Goal: Transaction & Acquisition: Subscribe to service/newsletter

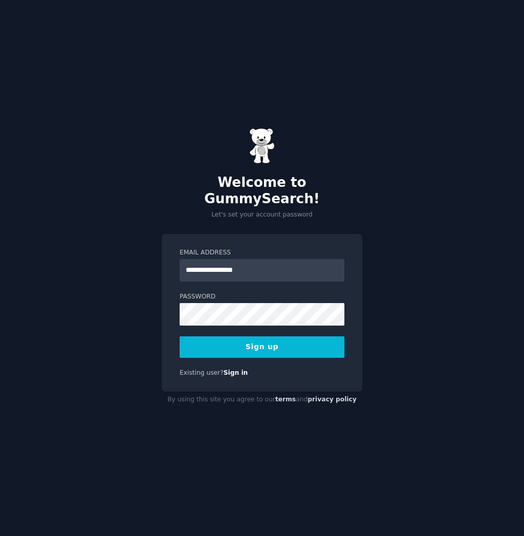
type input "**********"
click at [432, 311] on div "**********" at bounding box center [262, 268] width 524 height 536
click at [296, 338] on button "Sign up" at bounding box center [262, 346] width 165 height 21
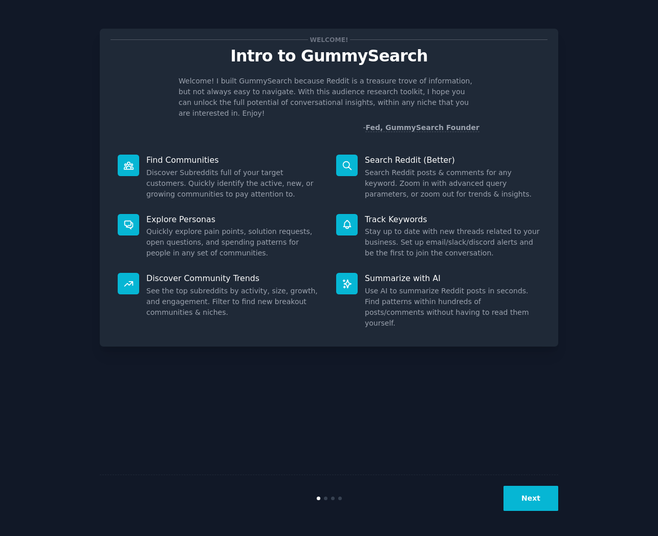
click at [523, 491] on button "Next" at bounding box center [530, 498] width 55 height 25
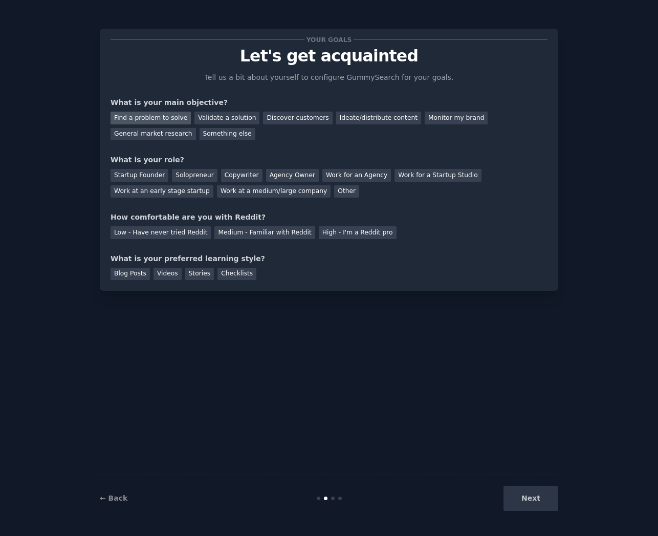
click at [167, 116] on div "Find a problem to solve" at bounding box center [151, 118] width 80 height 13
click at [197, 175] on div "Solopreneur" at bounding box center [194, 175] width 45 height 13
click at [254, 231] on div "Medium - Familiar with Reddit" at bounding box center [264, 232] width 100 height 13
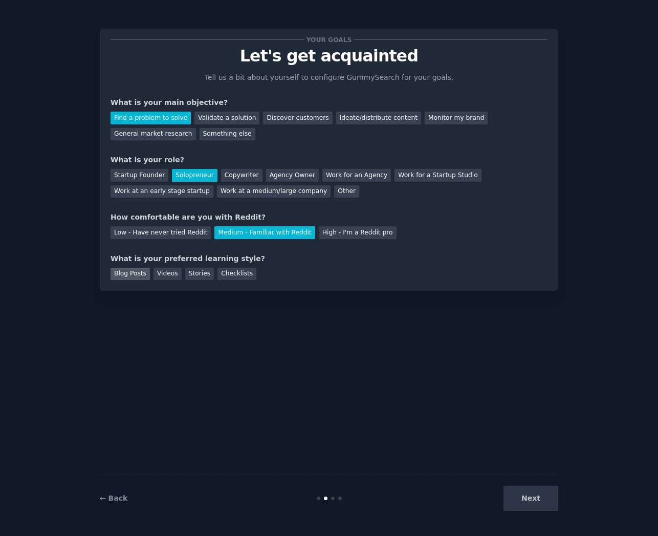
click at [146, 272] on div "Blog Posts" at bounding box center [130, 274] width 39 height 13
click at [168, 272] on div "Videos" at bounding box center [167, 274] width 28 height 13
click at [523, 503] on button "Next" at bounding box center [530, 498] width 55 height 25
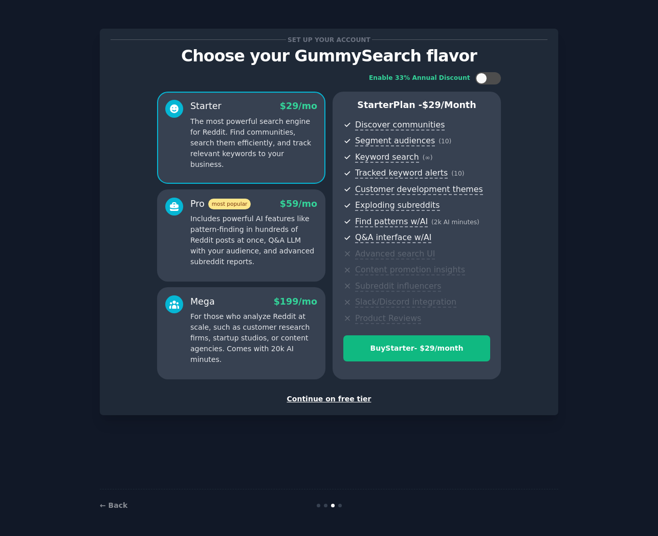
click at [259, 328] on p "For those who analyze Reddit at scale, such as customer research firms, startup…" at bounding box center [253, 338] width 127 height 54
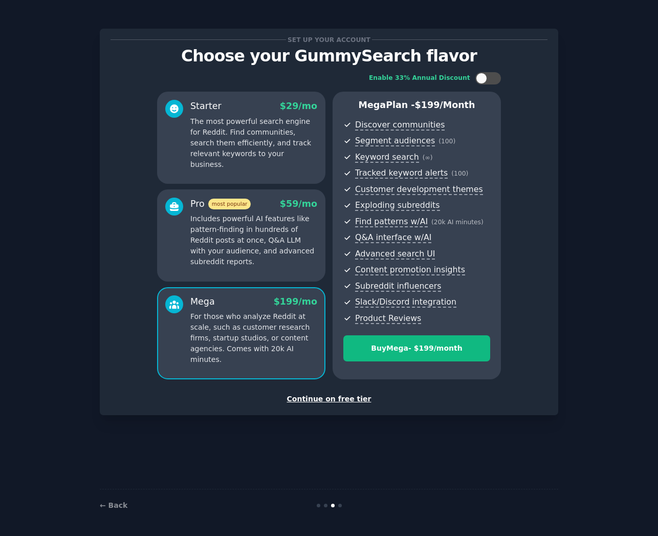
click at [265, 239] on p "Includes powerful AI features like pattern-finding in hundreds of Reddit posts …" at bounding box center [253, 240] width 127 height 54
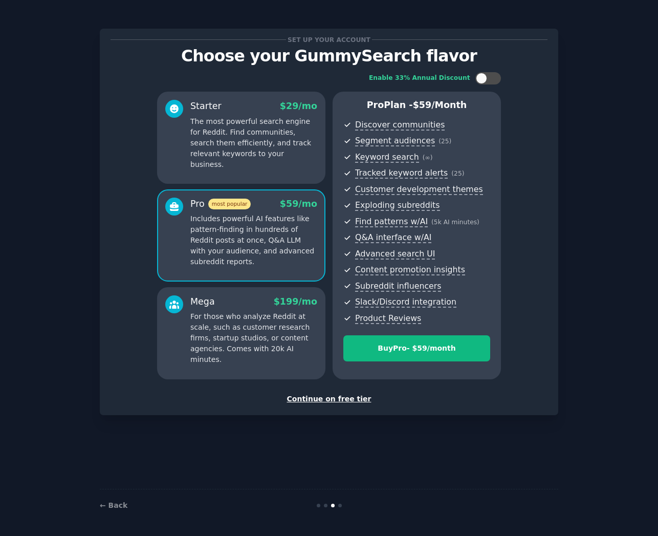
click at [281, 130] on p "The most powerful search engine for Reddit. Find communities, search them effic…" at bounding box center [253, 143] width 127 height 54
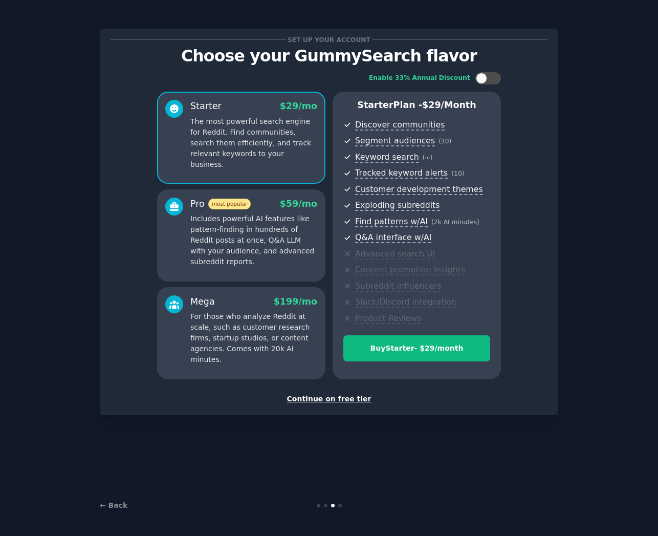
click at [273, 199] on div "Pro most popular $ 59 /mo" at bounding box center [253, 203] width 127 height 13
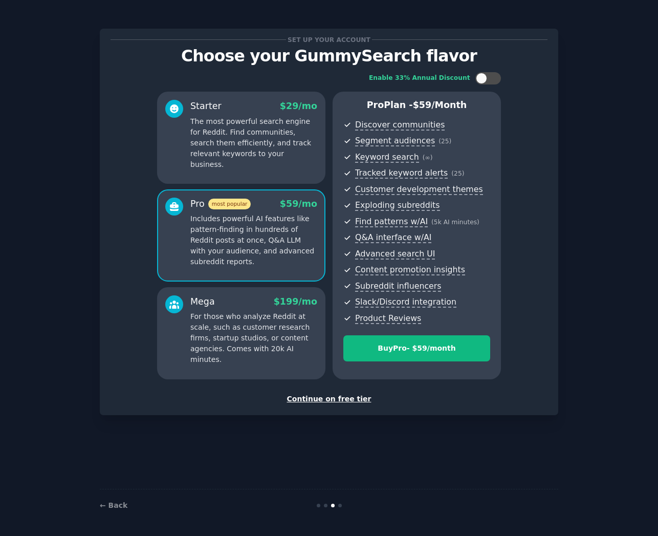
click at [330, 395] on div "Continue on free tier" at bounding box center [329, 398] width 437 height 11
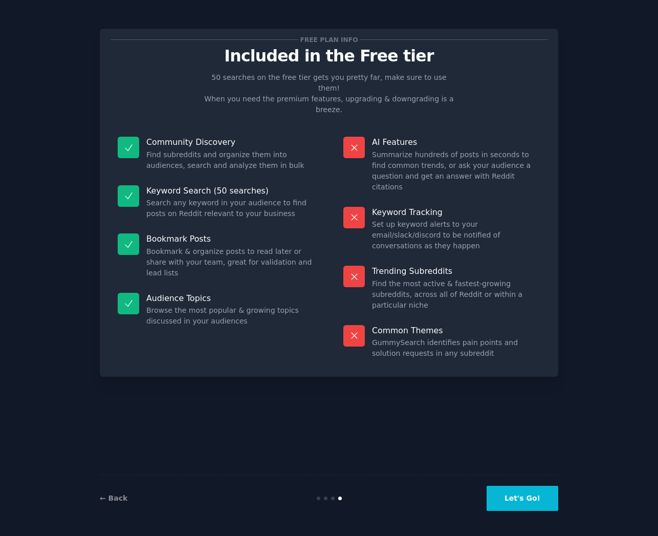
click at [523, 496] on button "Let's Go!" at bounding box center [523, 498] width 72 height 25
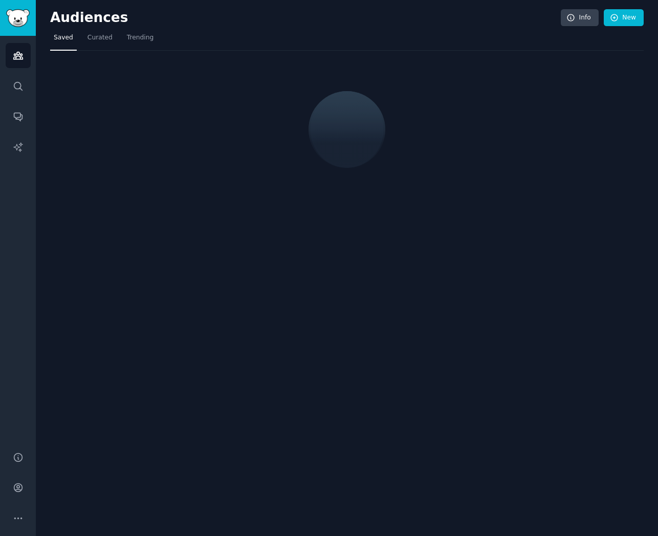
click at [523, 1] on div "Audiences Info New Saved Curated Trending" at bounding box center [347, 268] width 622 height 536
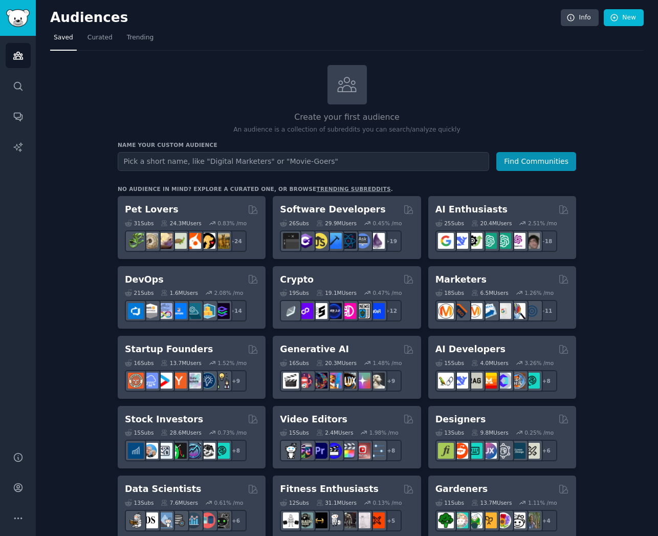
click at [345, 185] on div "No audience in mind? Explore a curated one, or browse trending subreddits ." at bounding box center [255, 188] width 275 height 7
click at [329, 187] on link "trending subreddits" at bounding box center [353, 189] width 74 height 6
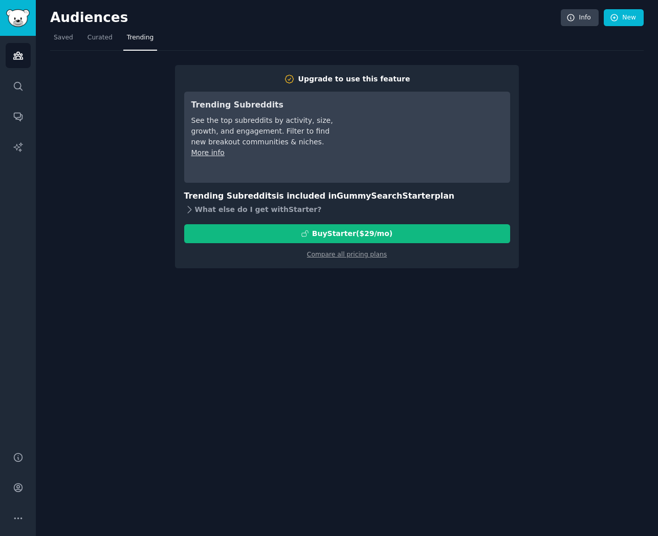
click at [248, 210] on div "What else do I get with Starter ?" at bounding box center [347, 210] width 326 height 14
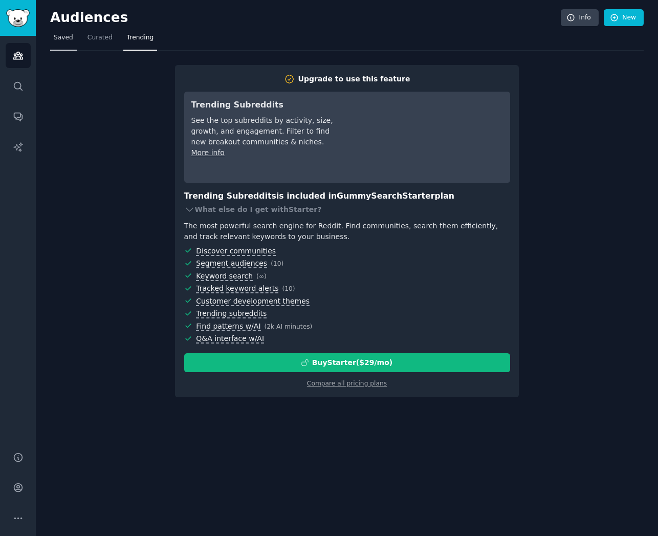
click at [58, 36] on span "Saved" at bounding box center [63, 37] width 19 height 9
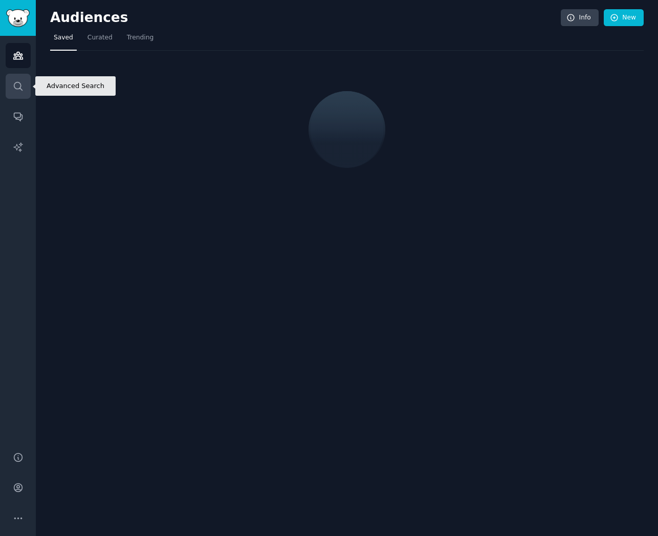
click at [20, 86] on icon "Sidebar" at bounding box center [18, 86] width 8 height 8
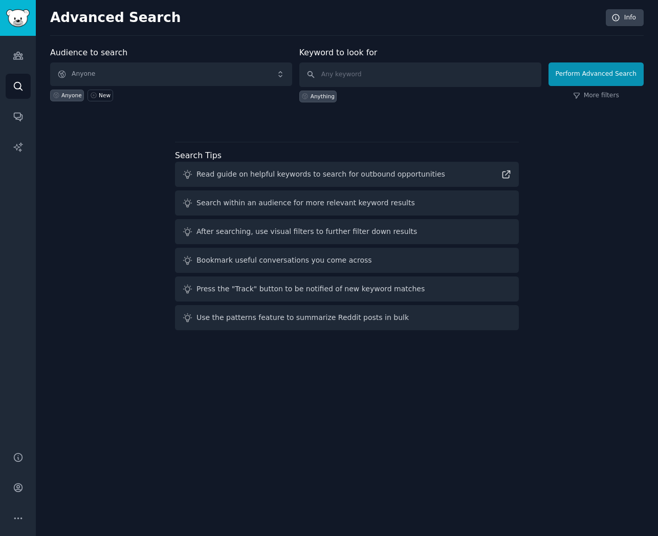
click at [96, 67] on span "Anyone" at bounding box center [171, 74] width 242 height 24
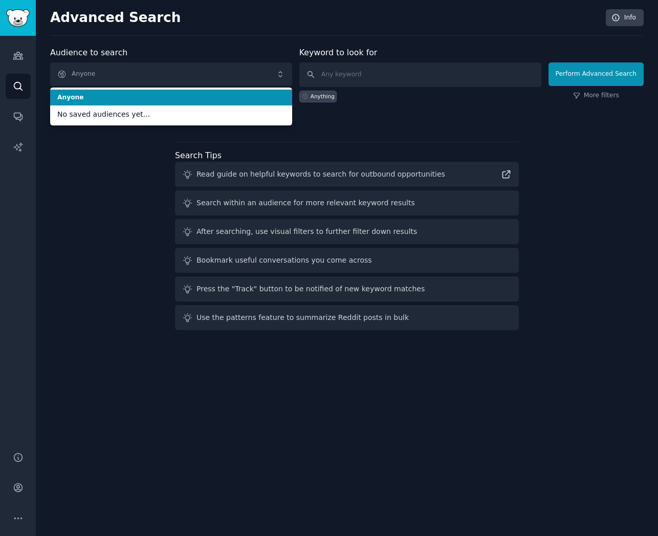
click at [96, 67] on span "Anyone" at bounding box center [171, 74] width 242 height 24
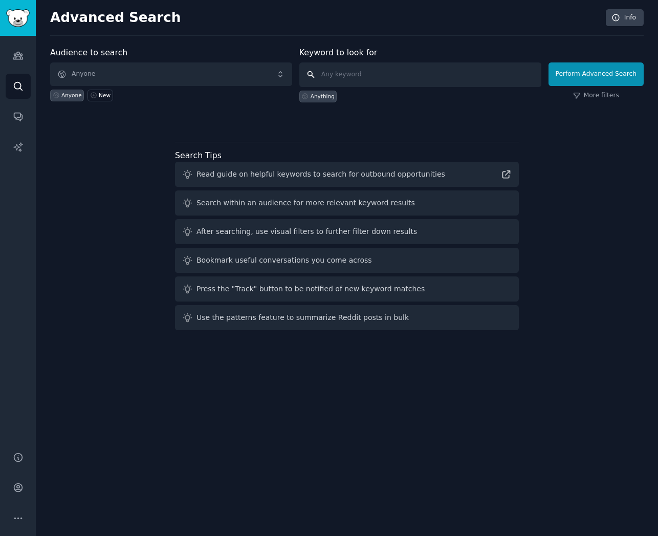
click at [365, 68] on input "text" at bounding box center [420, 74] width 242 height 25
type input "laboratory"
click at [523, 74] on button "Perform Advanced Search" at bounding box center [595, 74] width 95 height 24
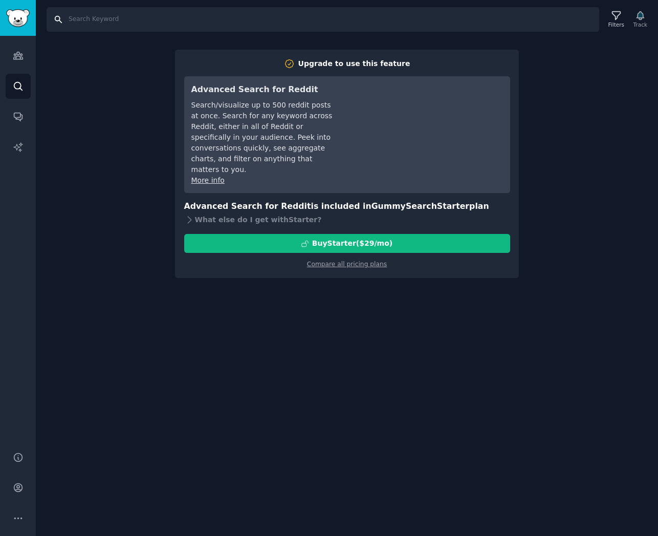
click at [165, 25] on input "Search" at bounding box center [323, 19] width 553 height 25
type input "laboratory"
click at [23, 39] on div "Audiences Search Conversations AI Reports" at bounding box center [18, 237] width 36 height 403
click at [23, 26] on img "Sidebar" at bounding box center [18, 18] width 24 height 18
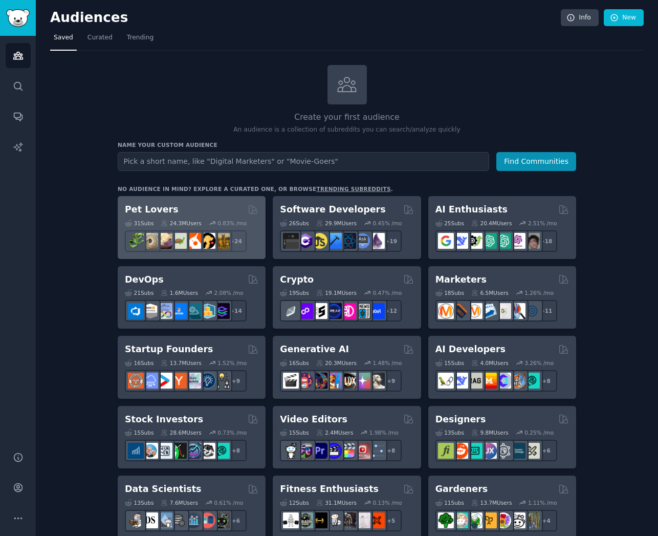
click at [169, 208] on div "Pet Lovers" at bounding box center [192, 209] width 134 height 13
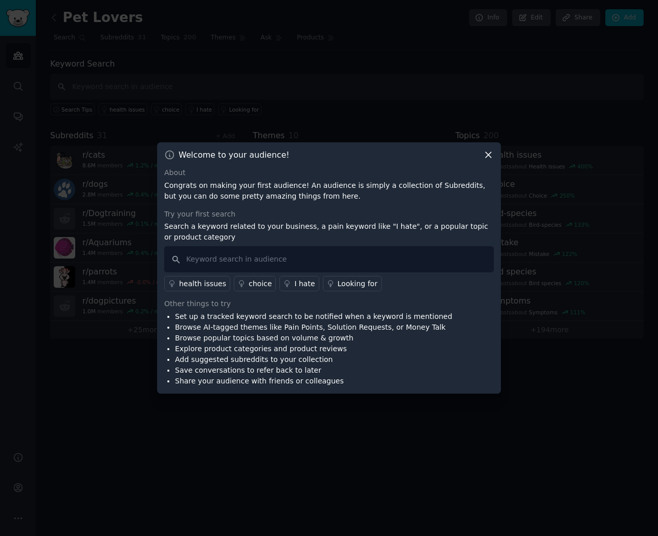
click at [491, 153] on icon at bounding box center [489, 155] width 6 height 6
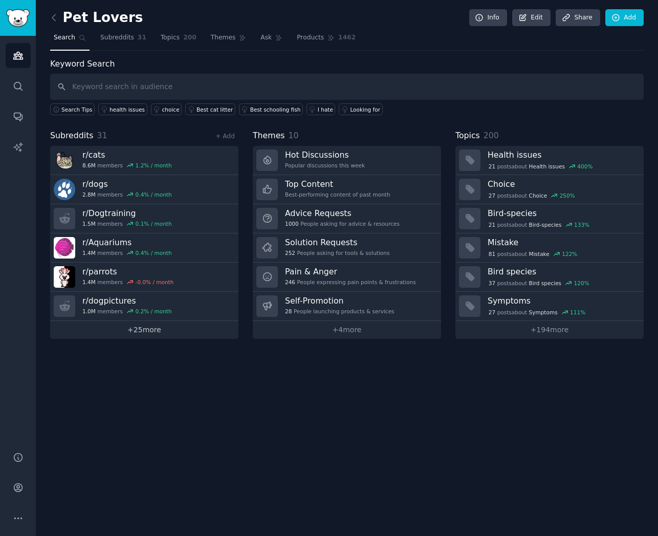
click at [150, 327] on link "+ 25 more" at bounding box center [144, 330] width 188 height 18
click at [180, 37] on link "Topics 200" at bounding box center [178, 40] width 43 height 21
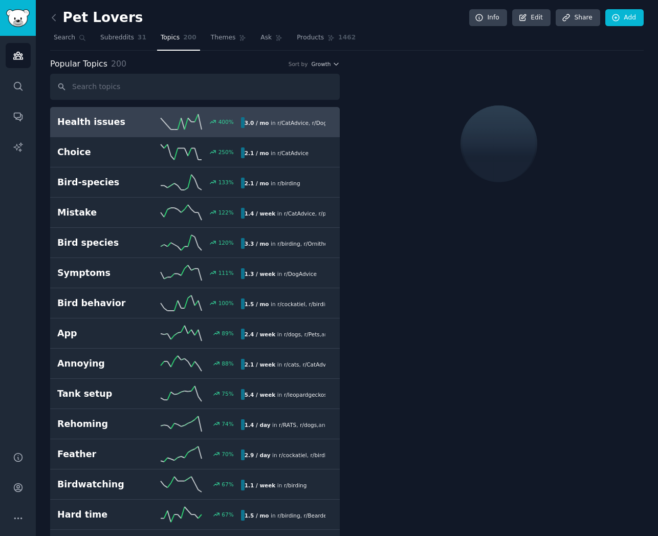
click at [180, 37] on link "Topics 200" at bounding box center [178, 40] width 43 height 21
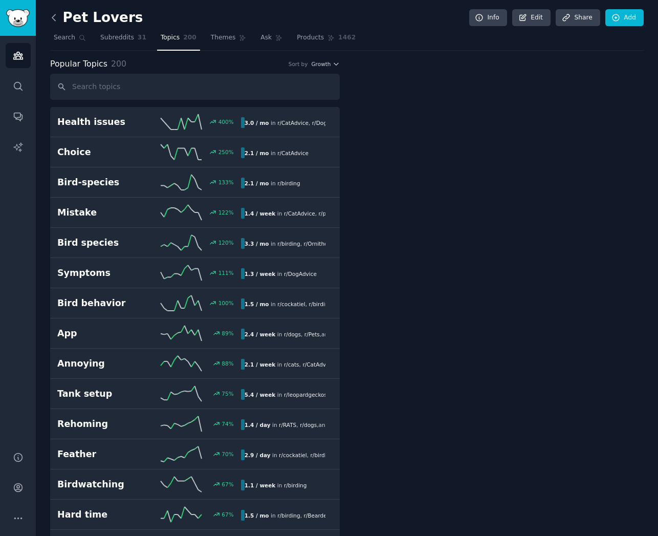
click at [51, 20] on icon at bounding box center [54, 17] width 11 height 11
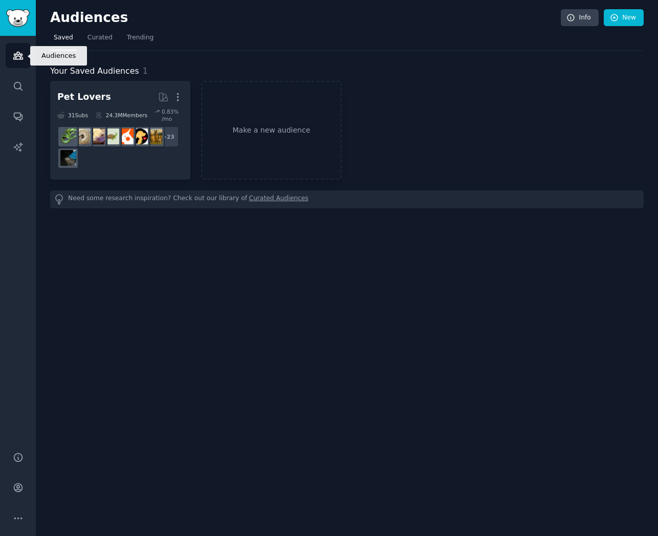
click at [18, 55] on icon "Sidebar" at bounding box center [18, 55] width 11 height 11
click at [23, 20] on img "Sidebar" at bounding box center [18, 18] width 24 height 18
click at [142, 36] on span "Trending" at bounding box center [140, 37] width 27 height 9
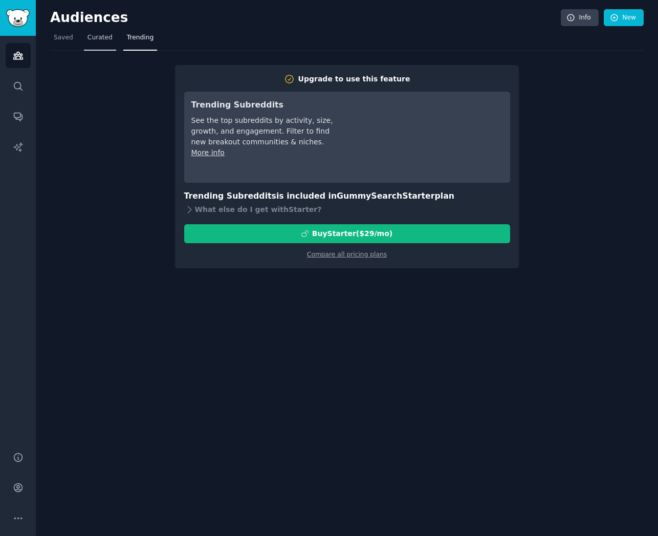
click at [109, 36] on span "Curated" at bounding box center [99, 37] width 25 height 9
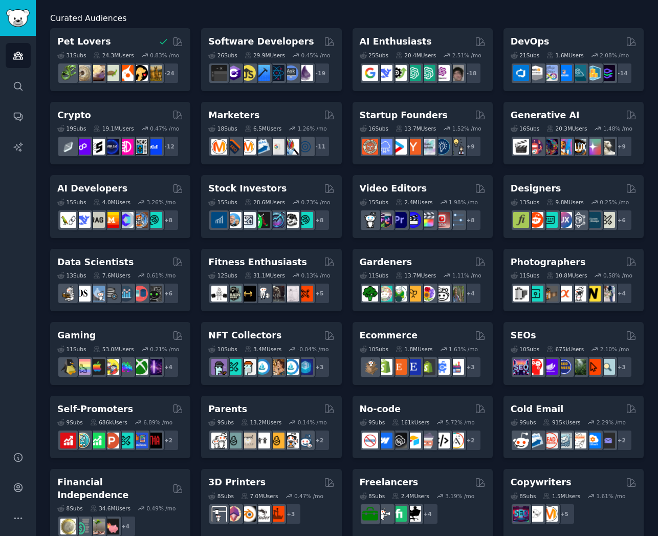
scroll to position [55, 0]
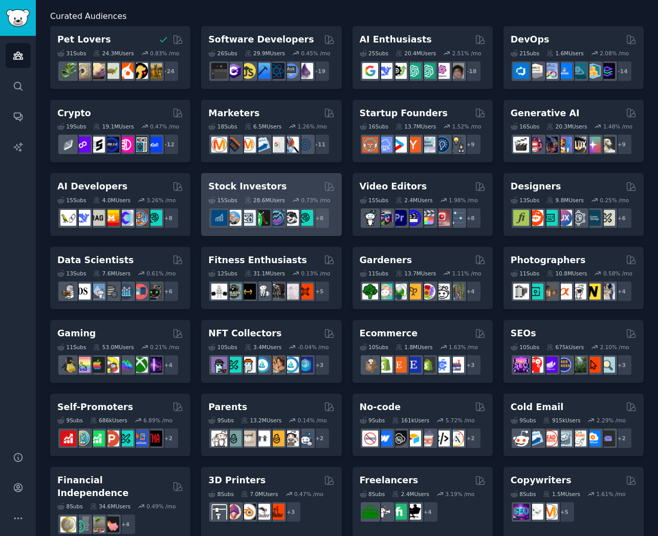
click at [262, 181] on h2 "Stock Investors" at bounding box center [247, 186] width 78 height 13
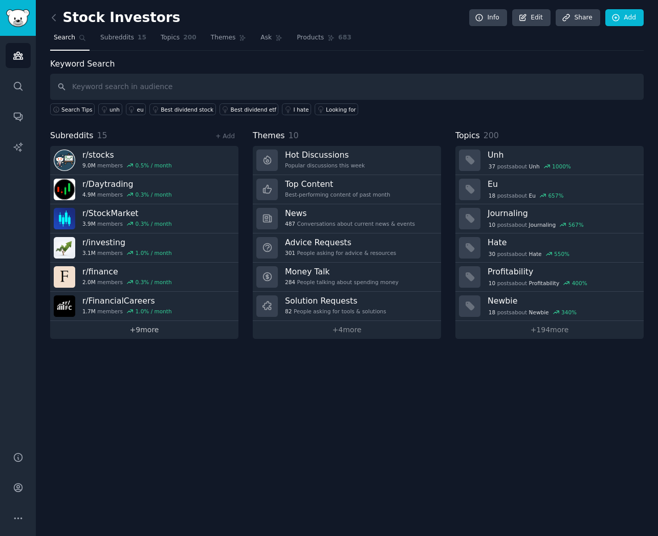
click at [153, 331] on link "+ 9 more" at bounding box center [144, 330] width 188 height 18
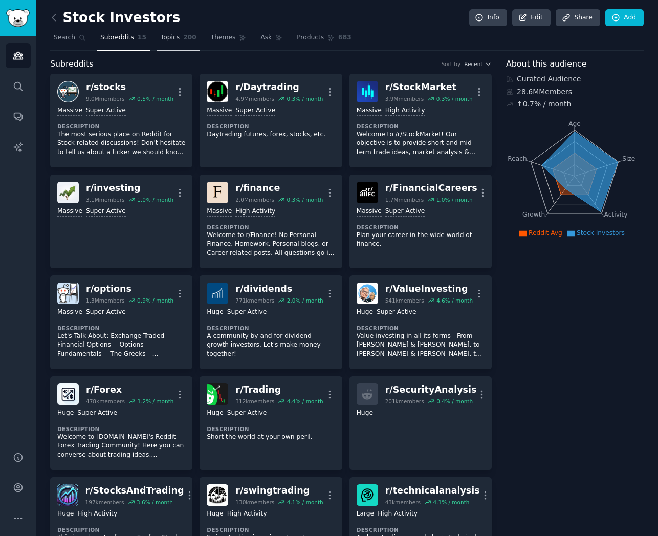
click at [177, 41] on span "Topics" at bounding box center [170, 37] width 19 height 9
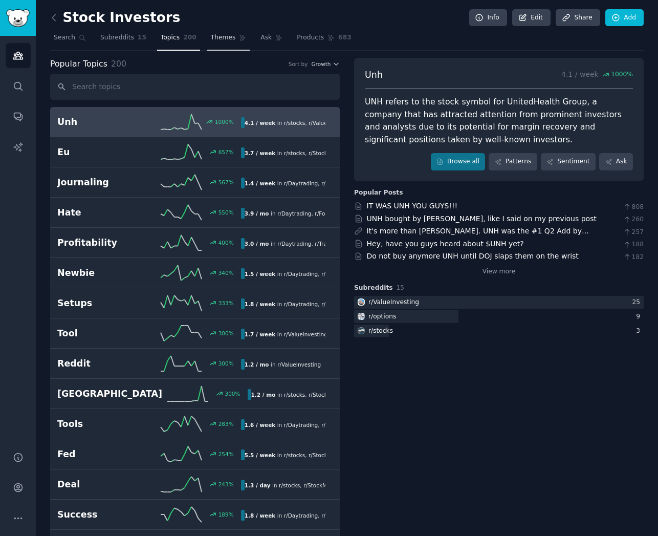
click at [223, 40] on span "Themes" at bounding box center [223, 37] width 25 height 9
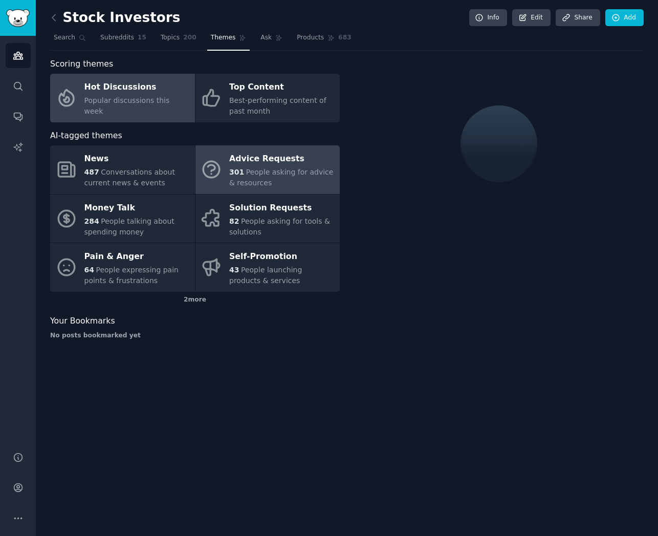
click at [228, 166] on link "Advice Requests 301 People asking for advice & resources" at bounding box center [267, 169] width 145 height 49
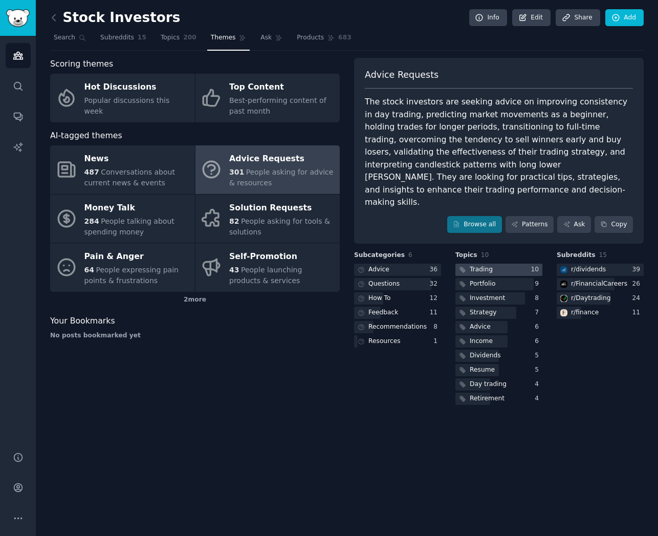
click at [505, 263] on div at bounding box center [498, 269] width 87 height 13
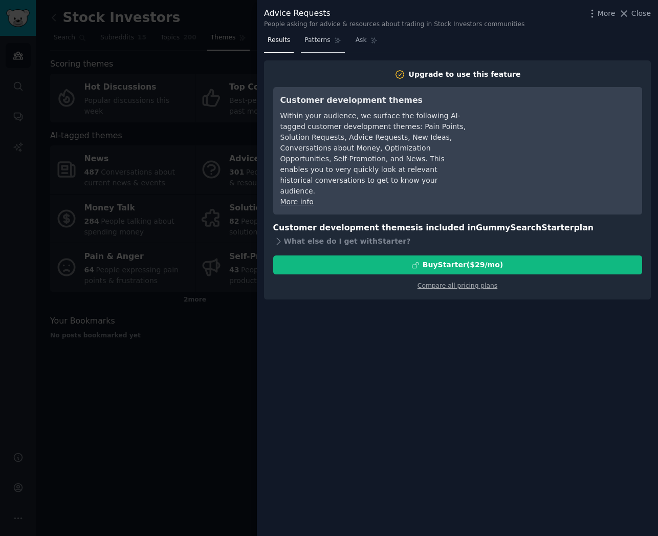
click at [324, 38] on span "Patterns" at bounding box center [317, 40] width 26 height 9
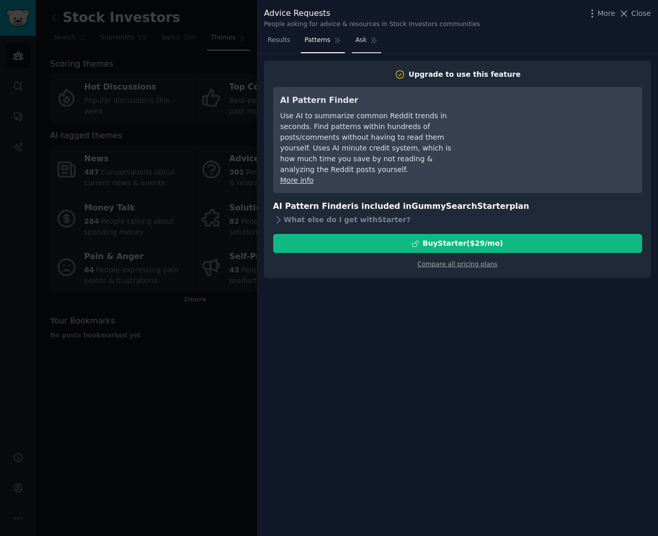
click at [365, 38] on span "Ask" at bounding box center [361, 40] width 11 height 9
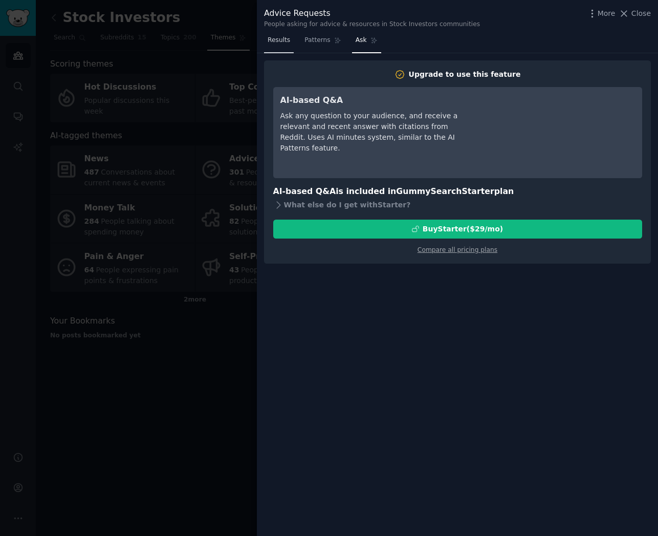
click at [284, 42] on span "Results" at bounding box center [279, 40] width 23 height 9
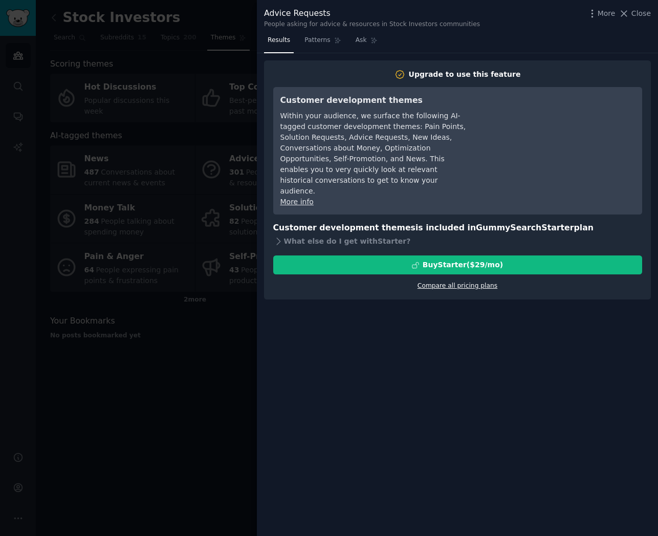
click at [455, 282] on link "Compare all pricing plans" at bounding box center [457, 285] width 80 height 7
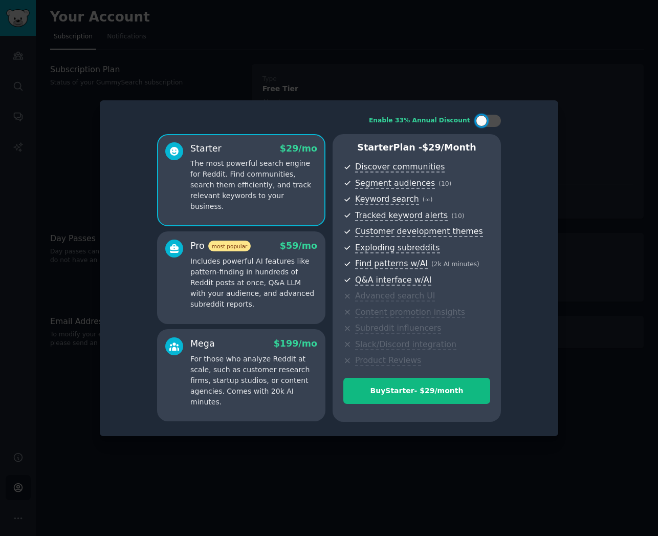
click at [268, 275] on p "Includes powerful AI features like pattern-finding in hundreds of Reddit posts …" at bounding box center [253, 283] width 127 height 54
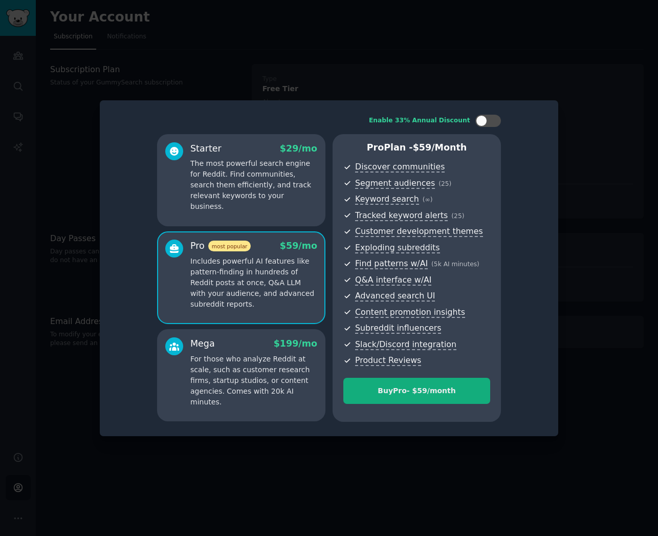
click at [371, 398] on button "Buy Pro - $ 59 /month" at bounding box center [416, 391] width 147 height 26
